Goal: Task Accomplishment & Management: Use online tool/utility

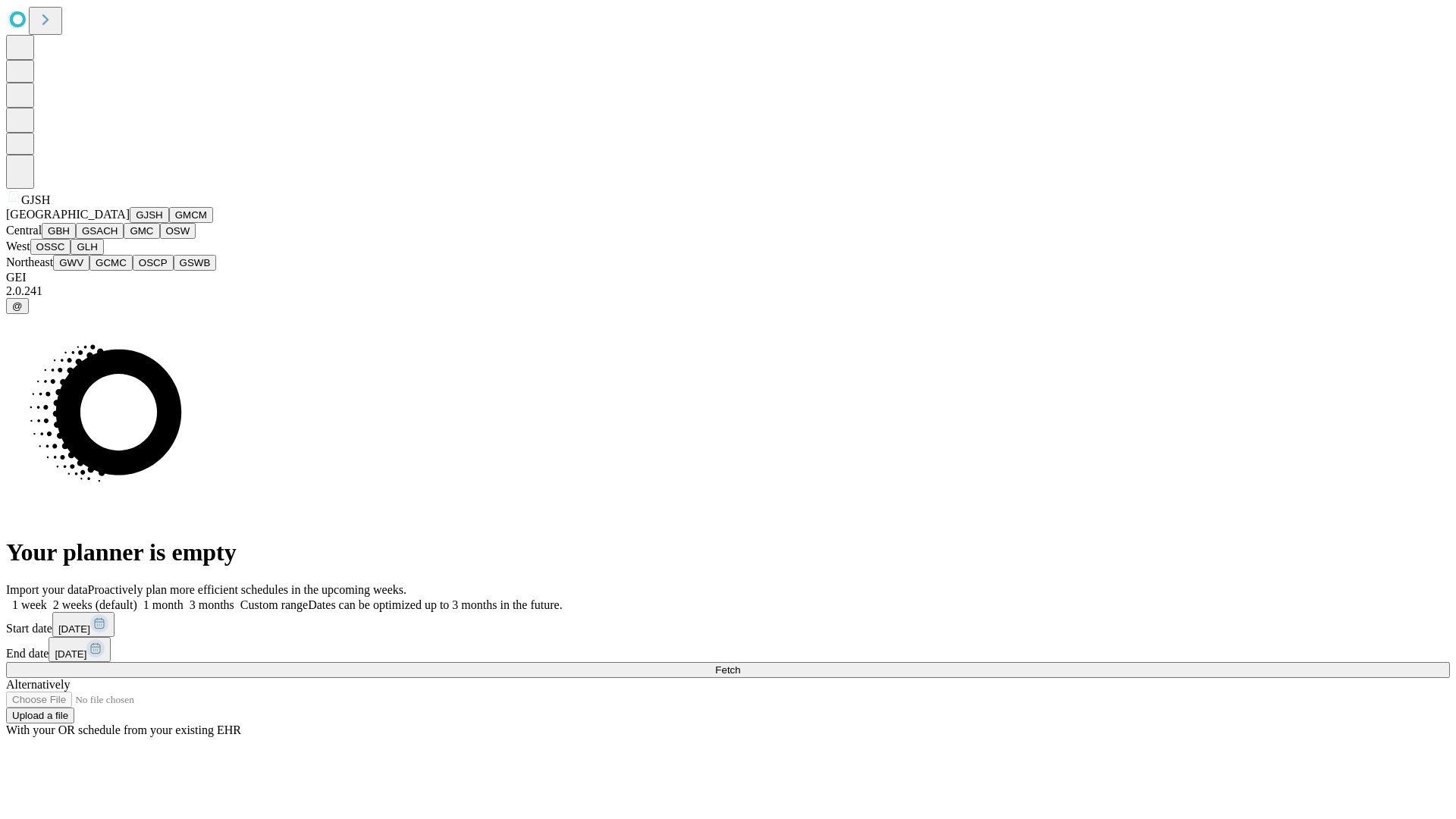
click at [130, 223] on button "GJSH" at bounding box center [149, 215] width 40 height 16
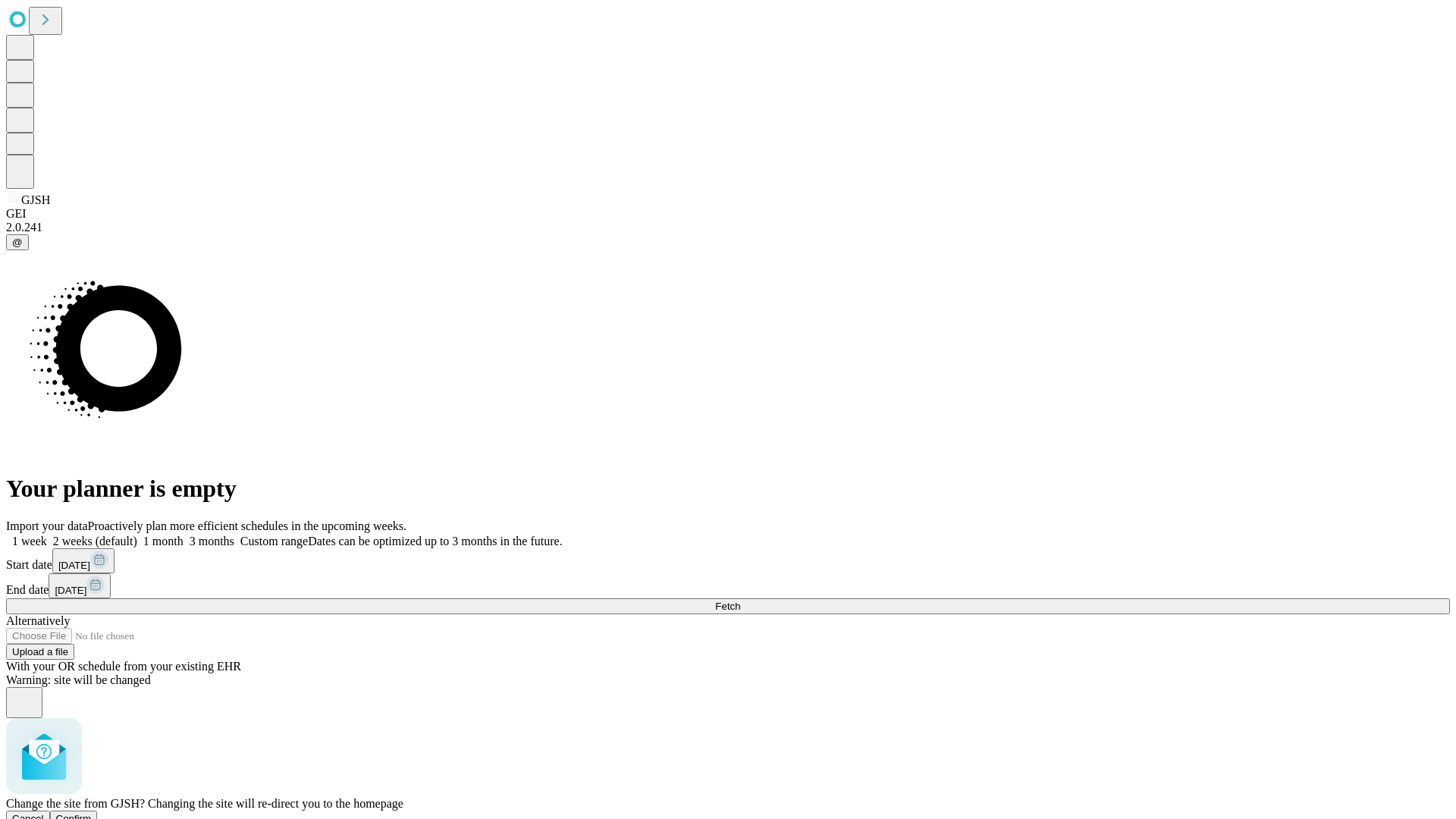
click at [92, 813] on span "Confirm" at bounding box center [74, 819] width 36 height 11
click at [183, 535] on label "1 month" at bounding box center [160, 541] width 46 height 13
click at [740, 601] on span "Fetch" at bounding box center [727, 606] width 25 height 11
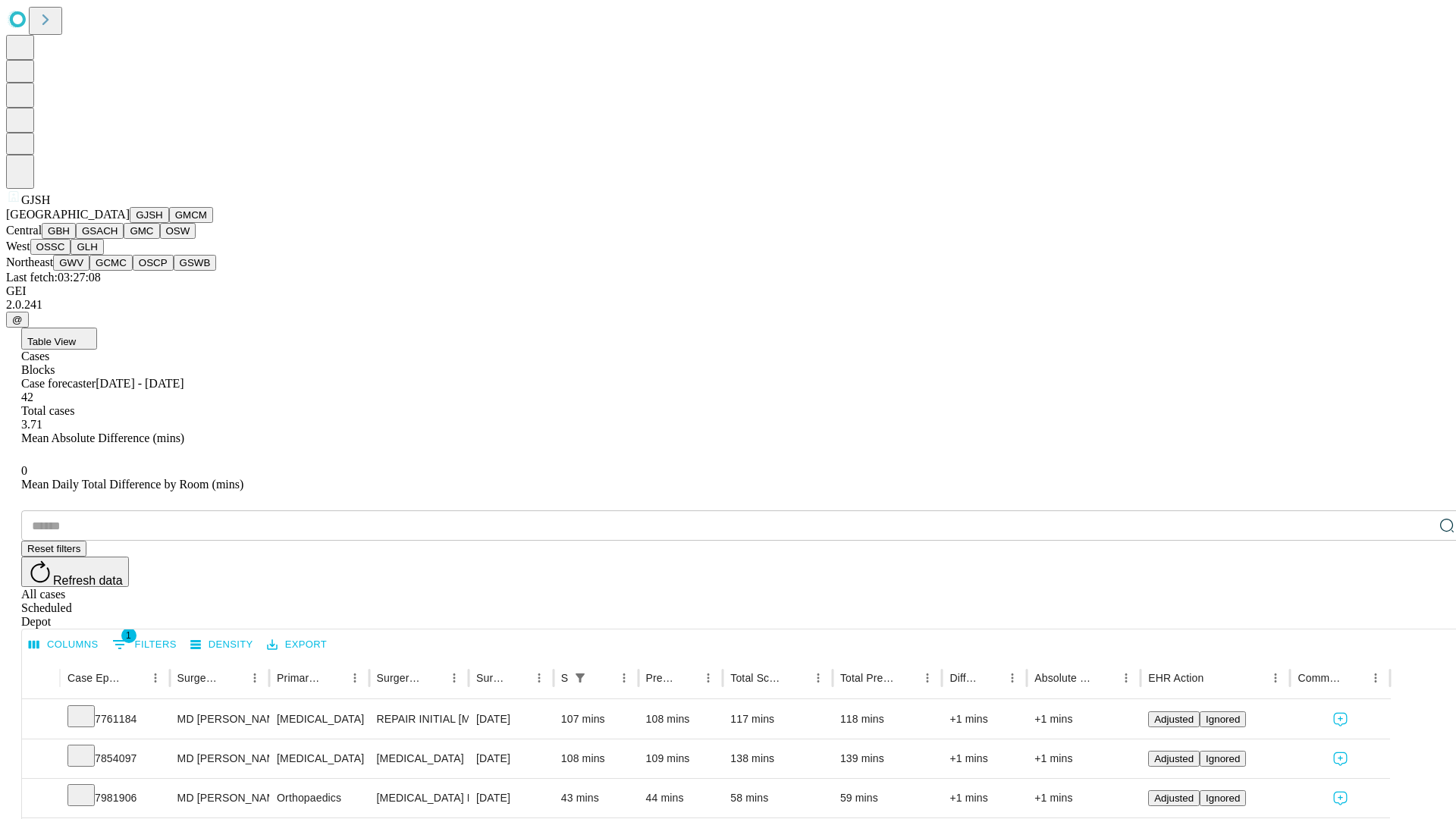
click at [169, 223] on button "GMCM" at bounding box center [191, 215] width 44 height 16
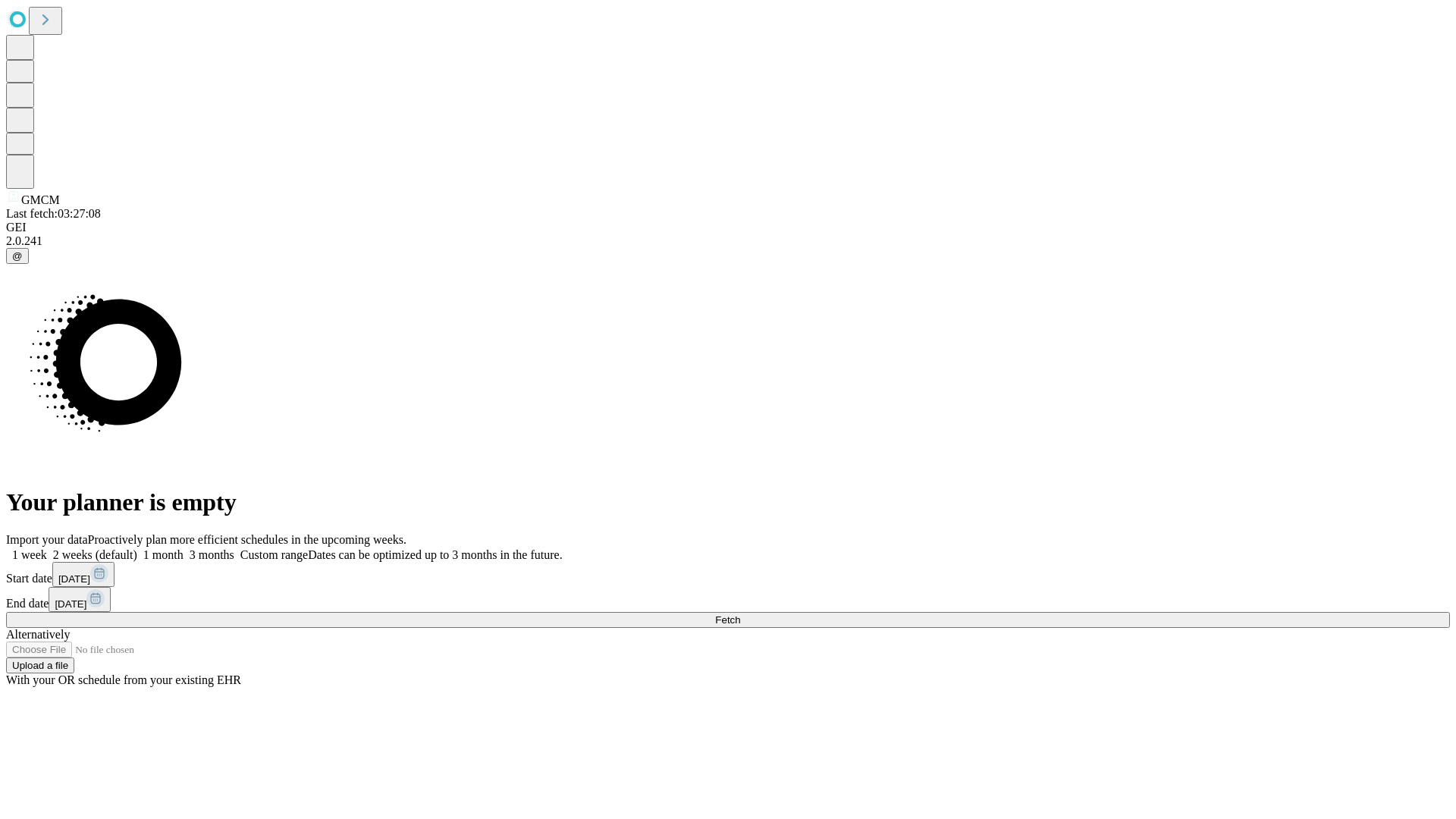
click at [183, 549] on label "1 month" at bounding box center [160, 555] width 46 height 13
click at [740, 614] on span "Fetch" at bounding box center [727, 620] width 25 height 11
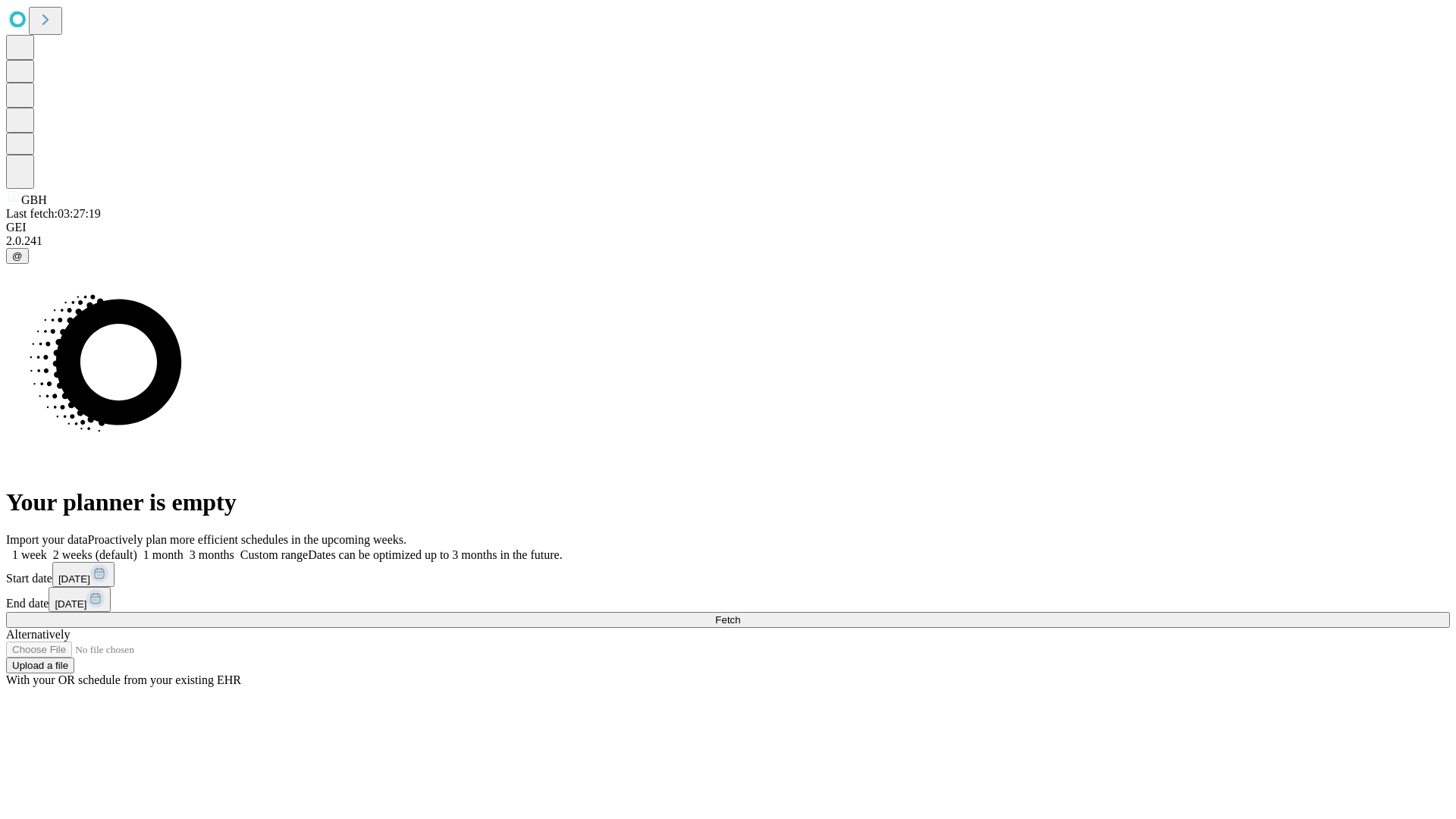
click at [183, 549] on label "1 month" at bounding box center [160, 555] width 46 height 13
click at [740, 614] on span "Fetch" at bounding box center [727, 620] width 25 height 11
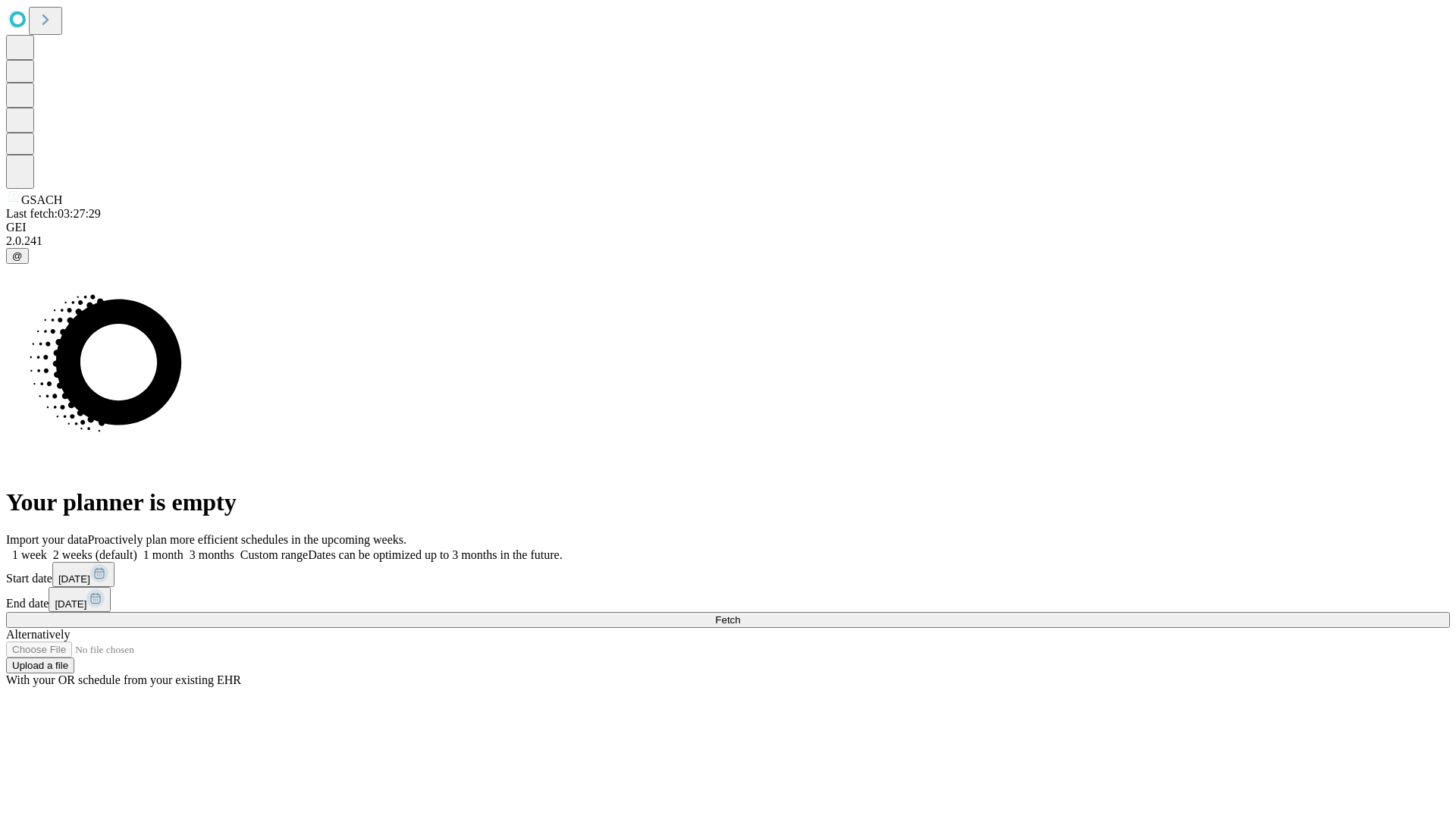
click at [740, 614] on span "Fetch" at bounding box center [727, 620] width 25 height 11
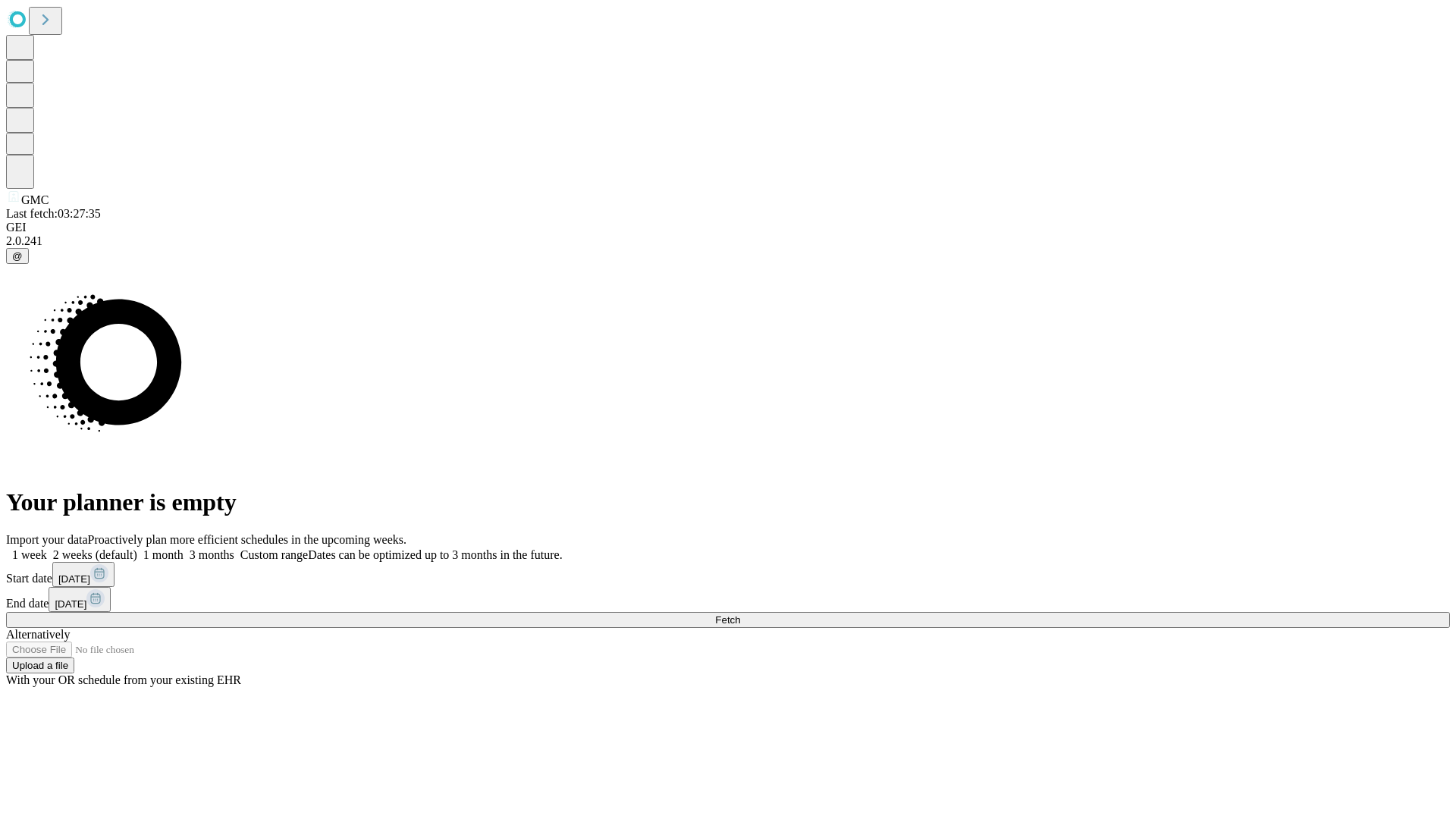
click at [183, 549] on label "1 month" at bounding box center [160, 555] width 46 height 13
click at [740, 614] on span "Fetch" at bounding box center [727, 620] width 25 height 11
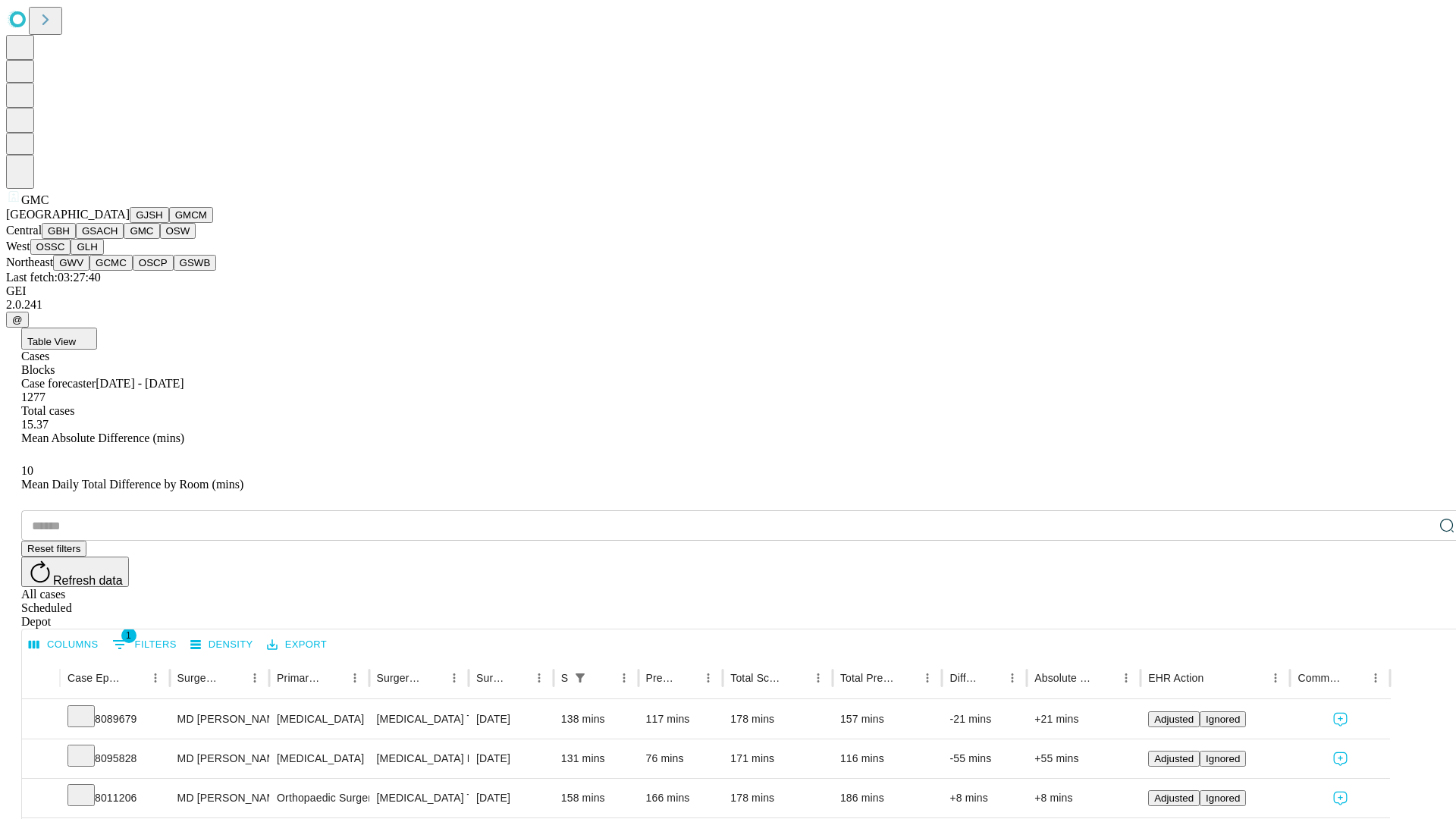
click at [160, 239] on button "OSW" at bounding box center [178, 230] width 36 height 16
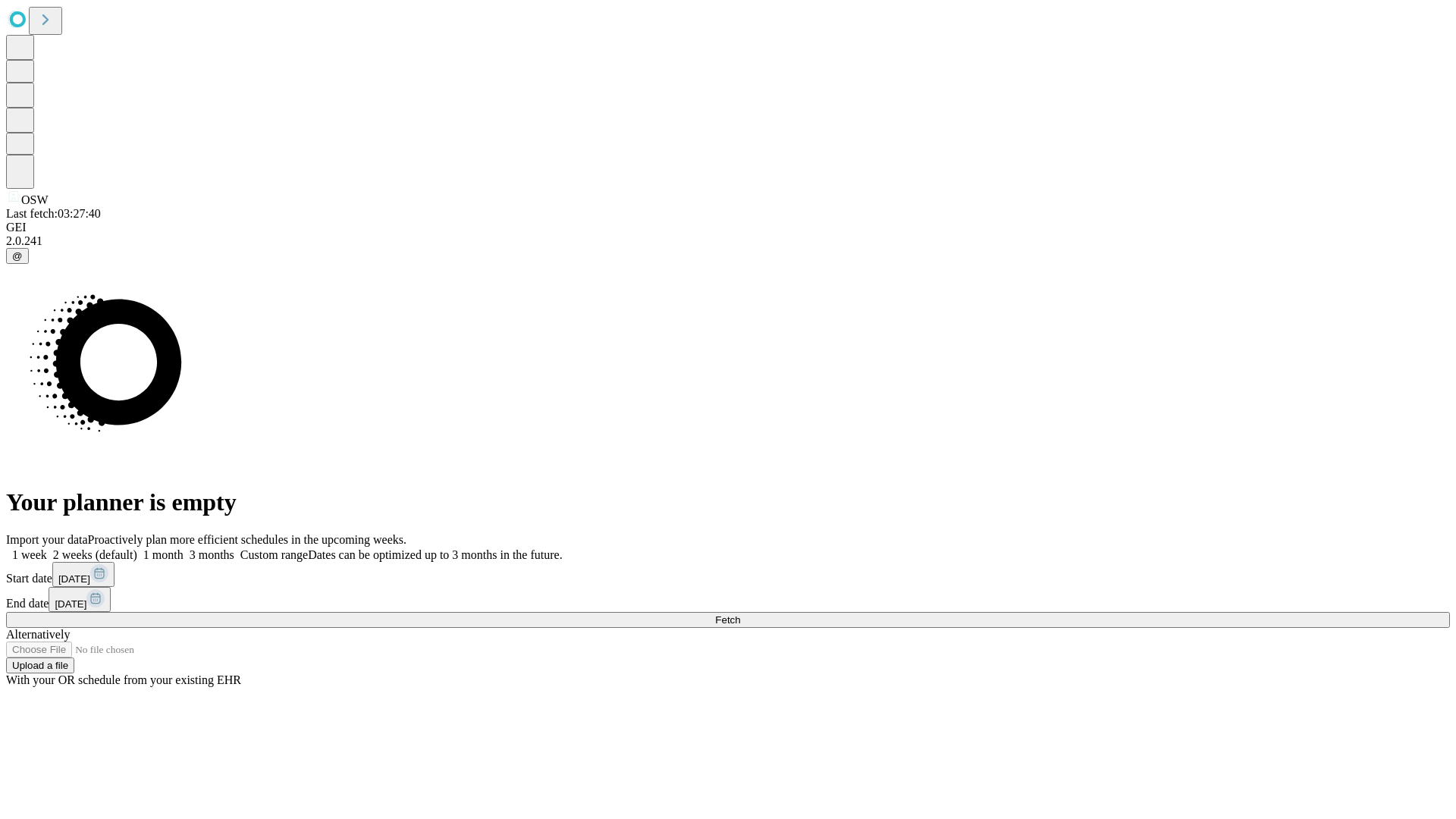
click at [183, 549] on label "1 month" at bounding box center [160, 555] width 46 height 13
click at [740, 614] on span "Fetch" at bounding box center [727, 620] width 25 height 11
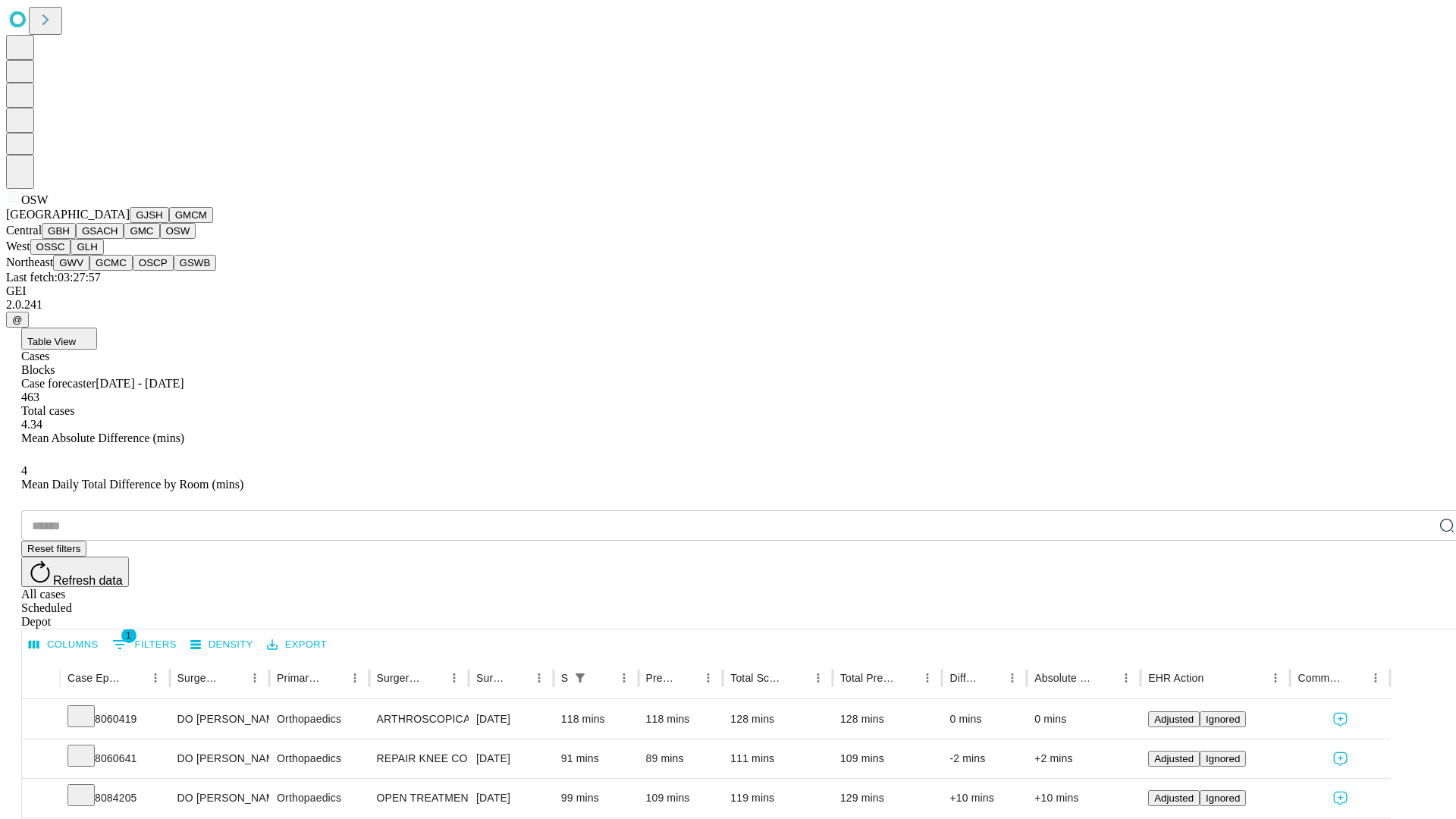
click at [71, 254] on button "OSSC" at bounding box center [51, 246] width 41 height 16
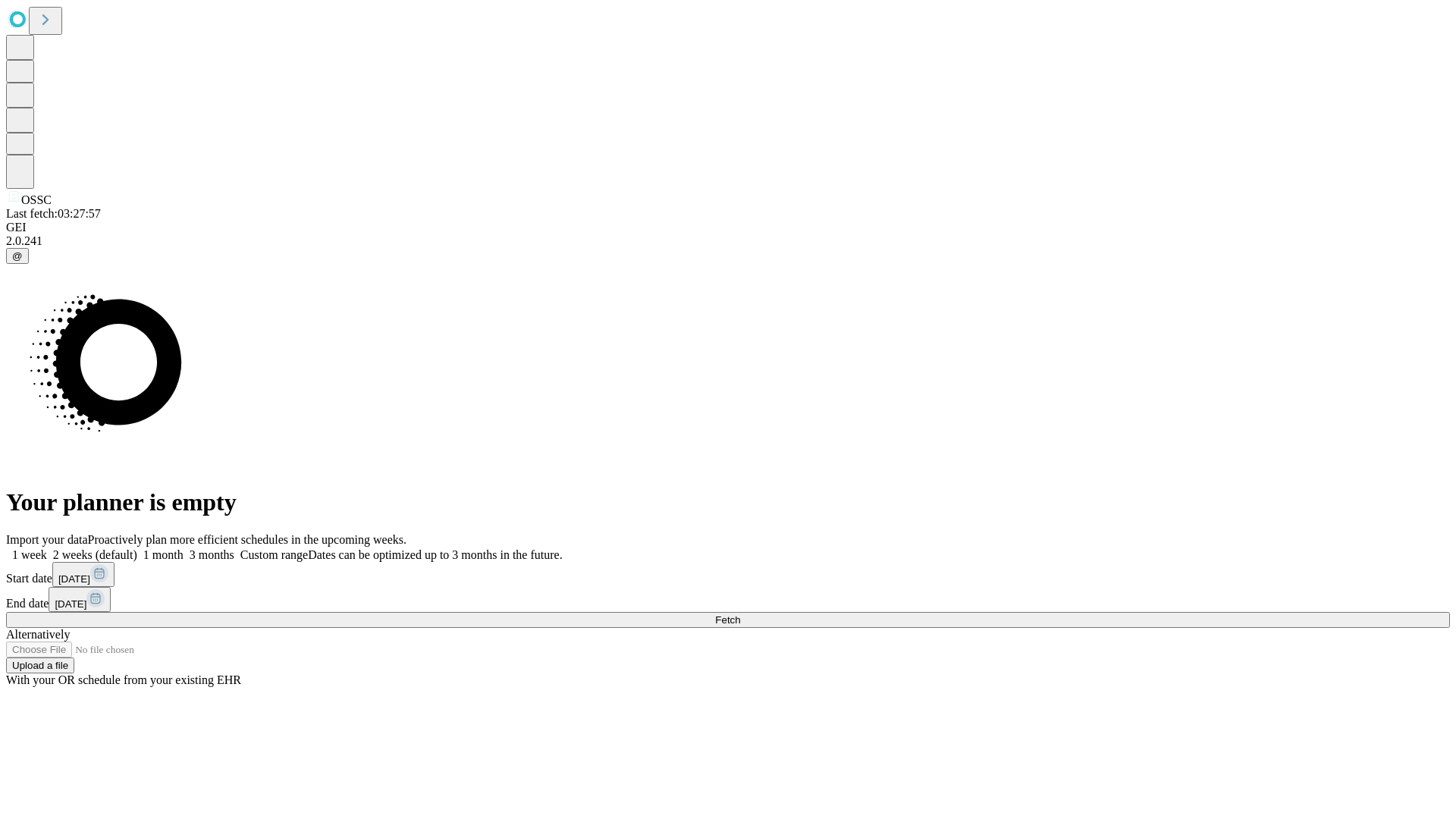
click at [183, 549] on label "1 month" at bounding box center [160, 555] width 46 height 13
click at [740, 614] on span "Fetch" at bounding box center [727, 620] width 25 height 11
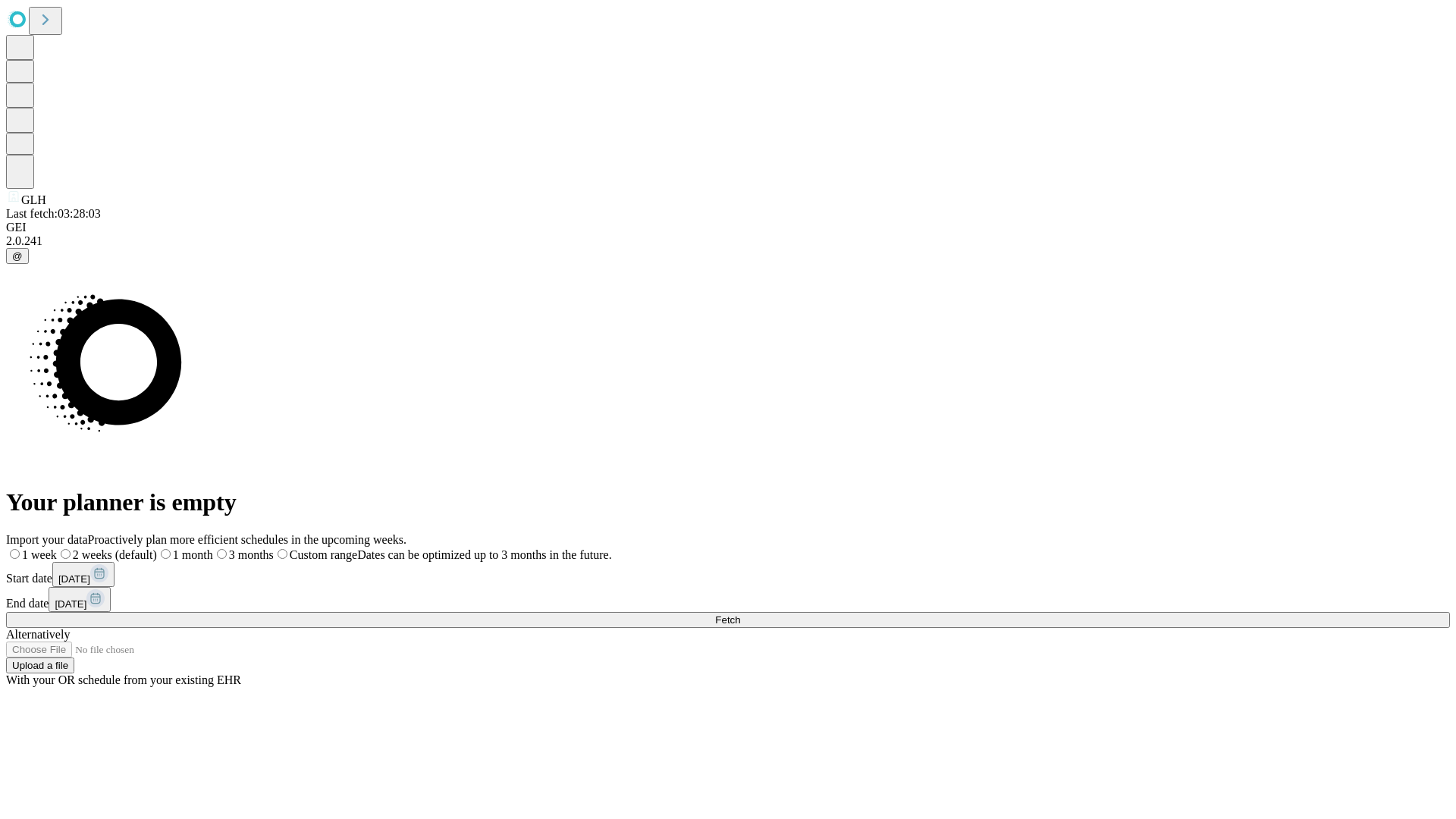
click at [213, 549] on label "1 month" at bounding box center [185, 555] width 56 height 13
click at [740, 614] on span "Fetch" at bounding box center [727, 620] width 25 height 11
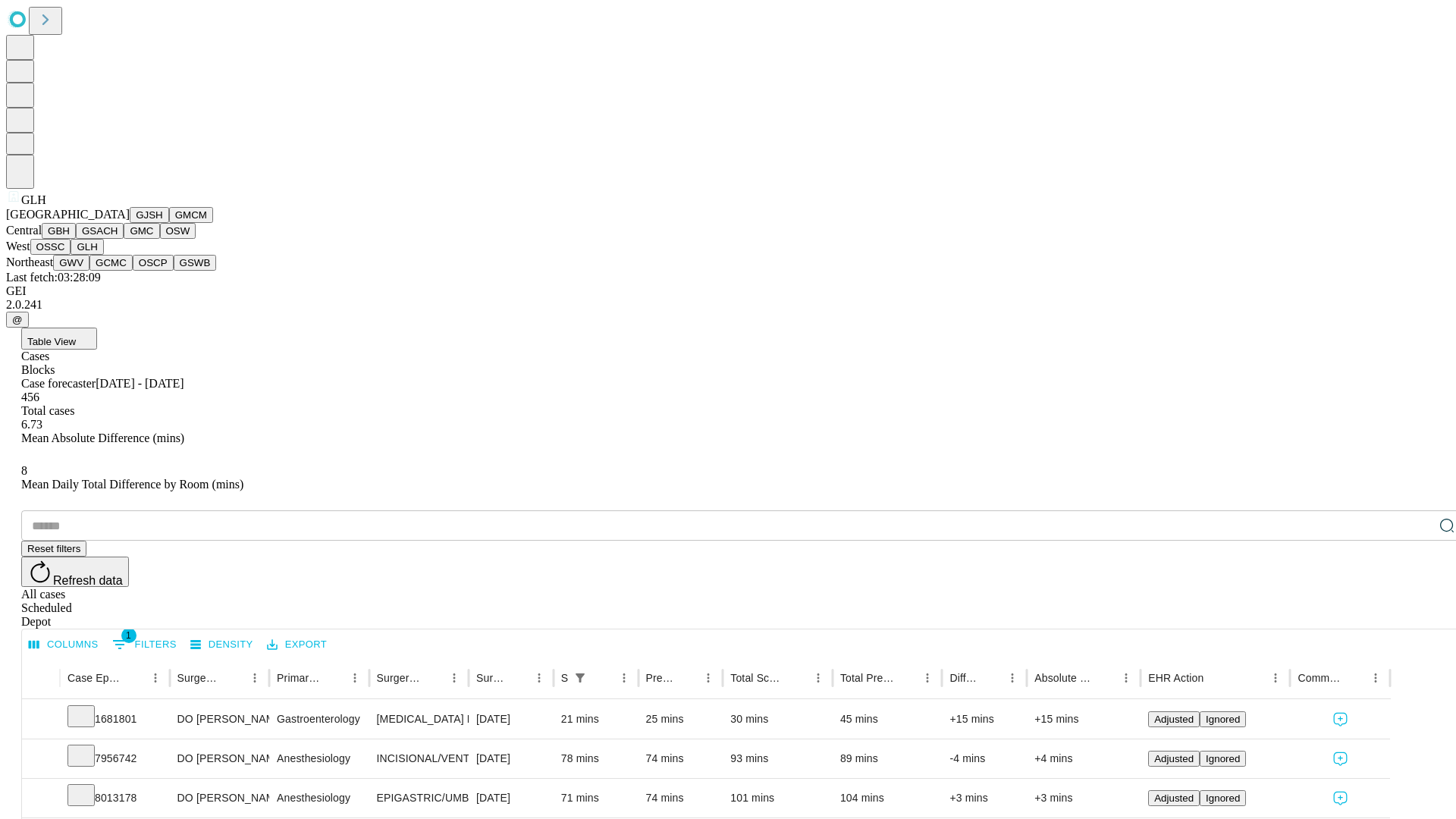
click at [90, 271] on button "GWV" at bounding box center [70, 262] width 36 height 16
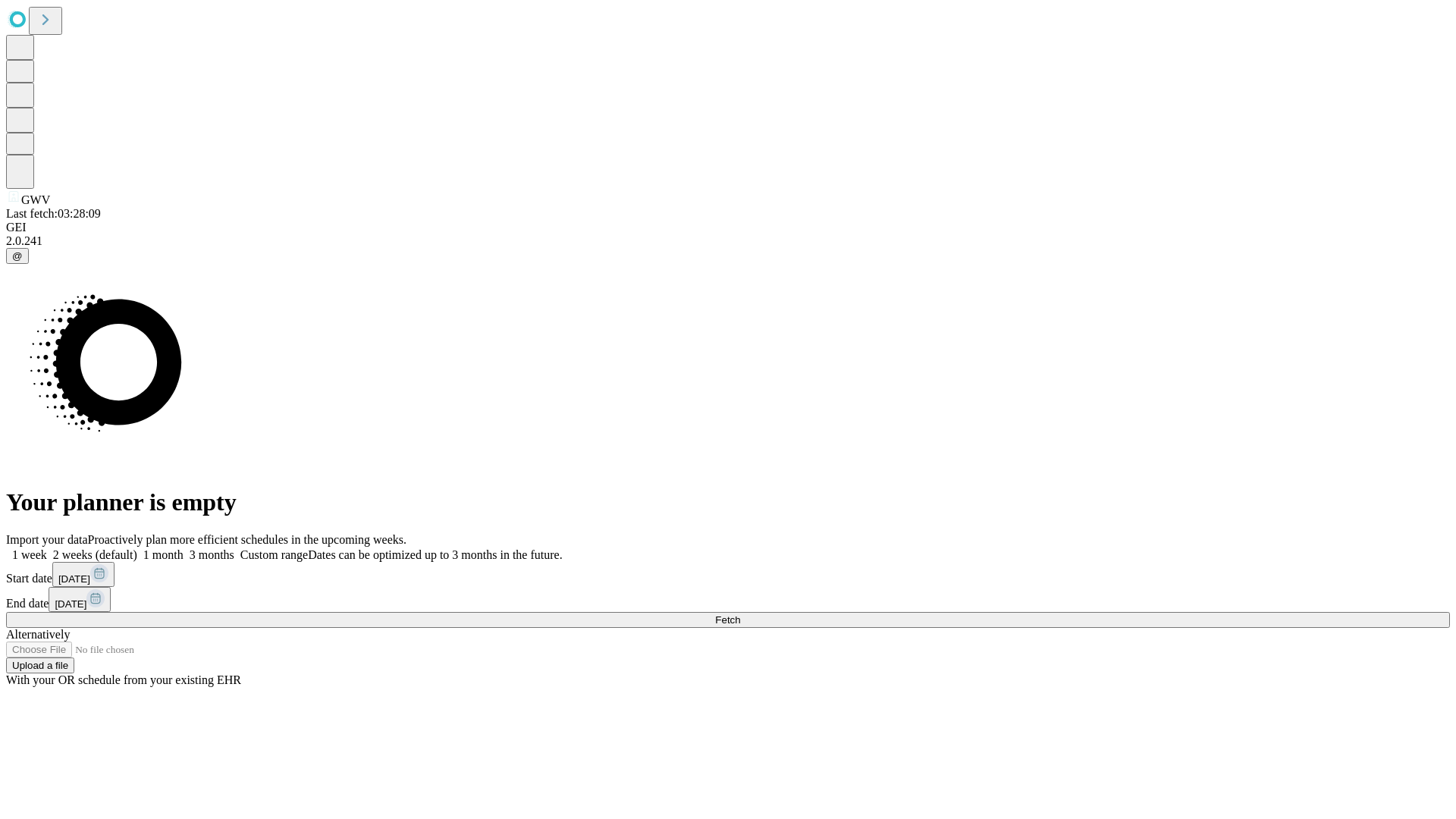
click at [183, 549] on label "1 month" at bounding box center [160, 555] width 46 height 13
click at [740, 614] on span "Fetch" at bounding box center [727, 620] width 25 height 11
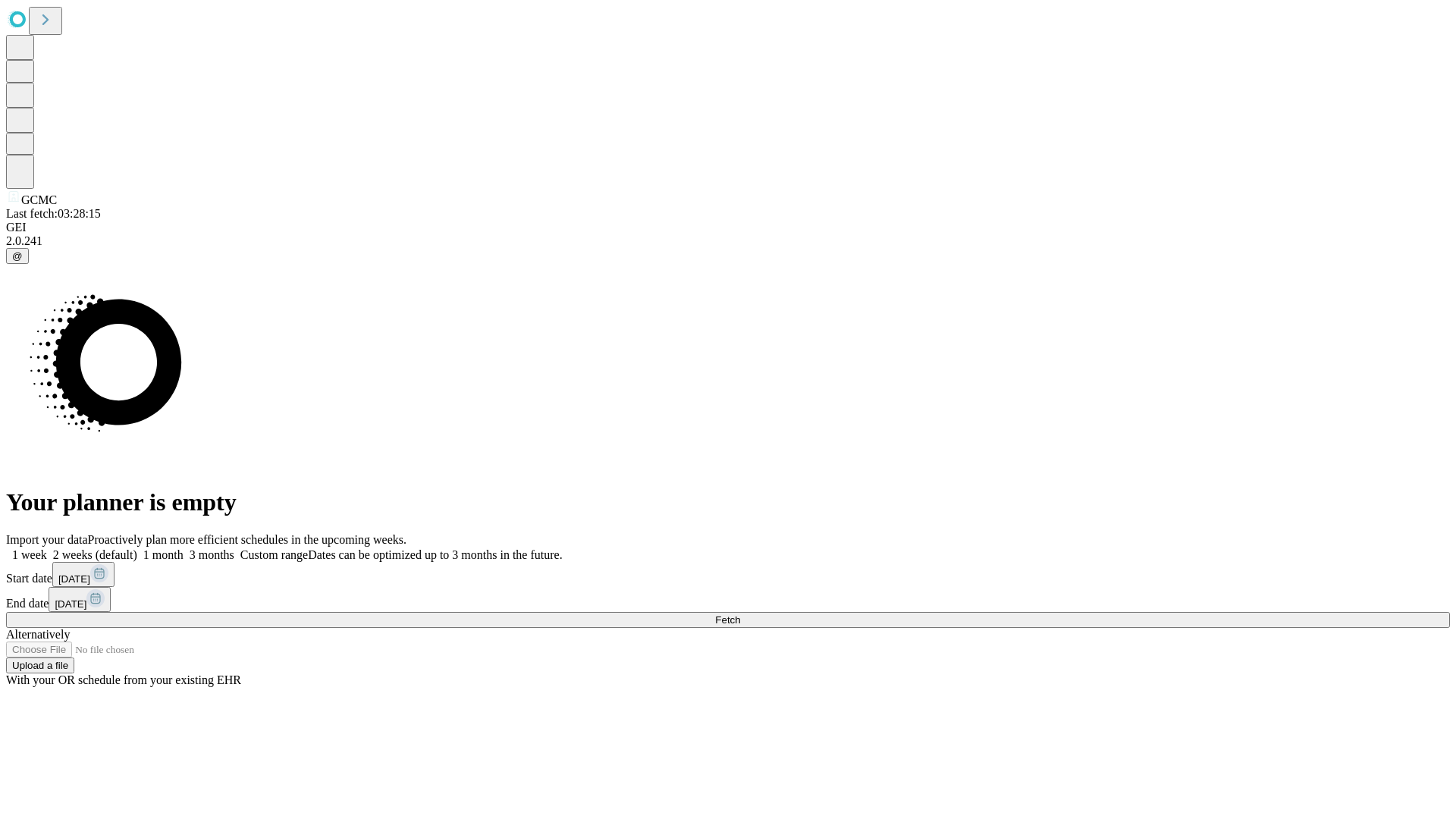
click at [183, 549] on label "1 month" at bounding box center [160, 555] width 46 height 13
click at [740, 614] on span "Fetch" at bounding box center [727, 620] width 25 height 11
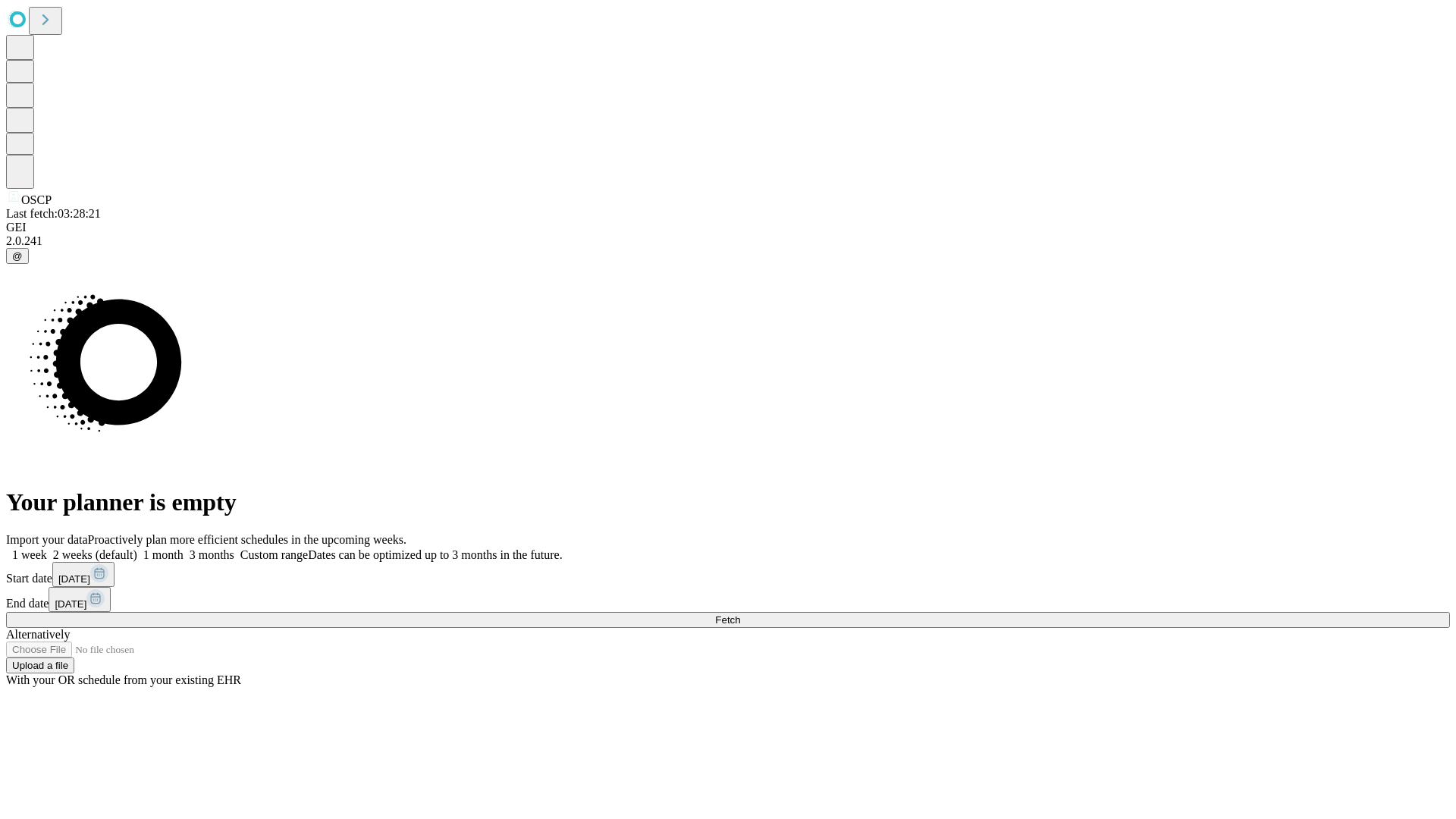
click at [183, 549] on label "1 month" at bounding box center [160, 555] width 46 height 13
click at [740, 614] on span "Fetch" at bounding box center [727, 620] width 25 height 11
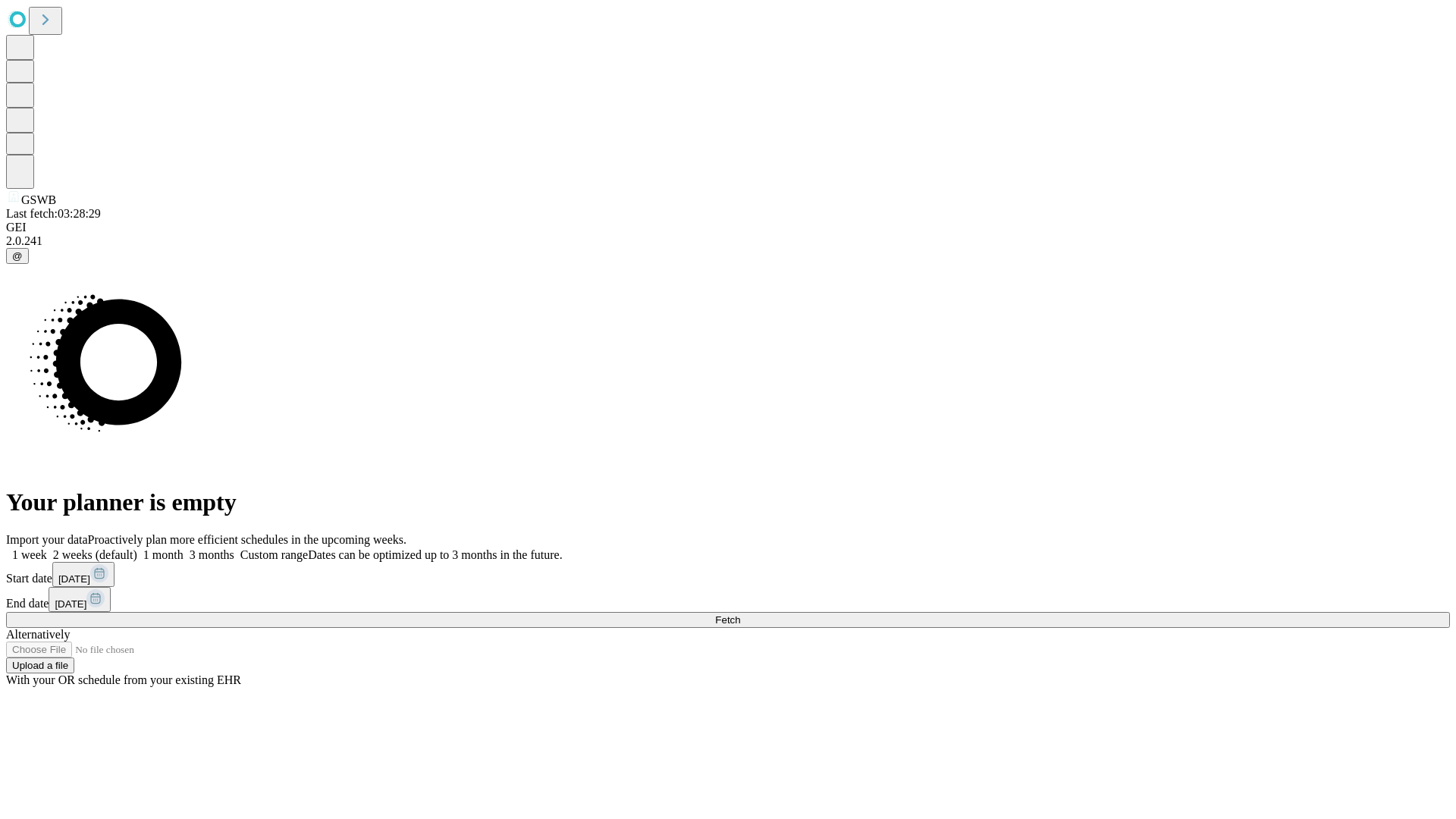
click at [183, 549] on label "1 month" at bounding box center [160, 555] width 46 height 13
click at [740, 614] on span "Fetch" at bounding box center [727, 620] width 25 height 11
